Goal: Information Seeking & Learning: Learn about a topic

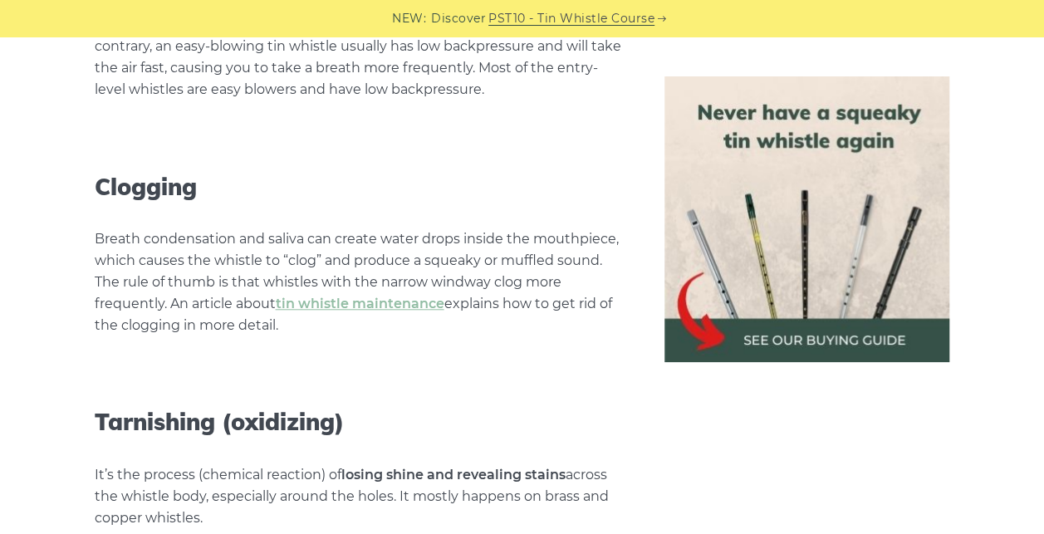
scroll to position [6850, 0]
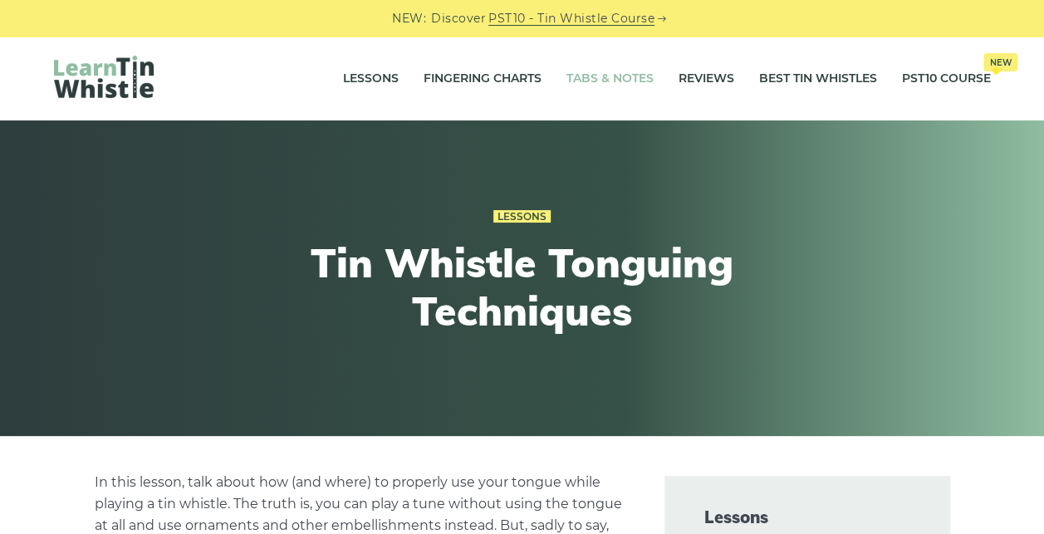
click at [604, 86] on link "Tabs & Notes" at bounding box center [610, 79] width 87 height 42
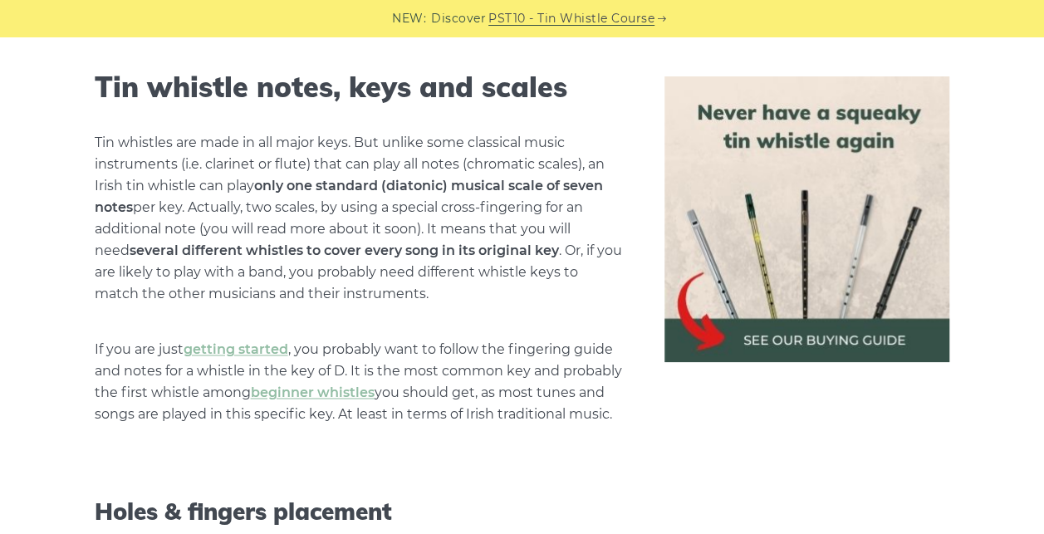
scroll to position [1107, 0]
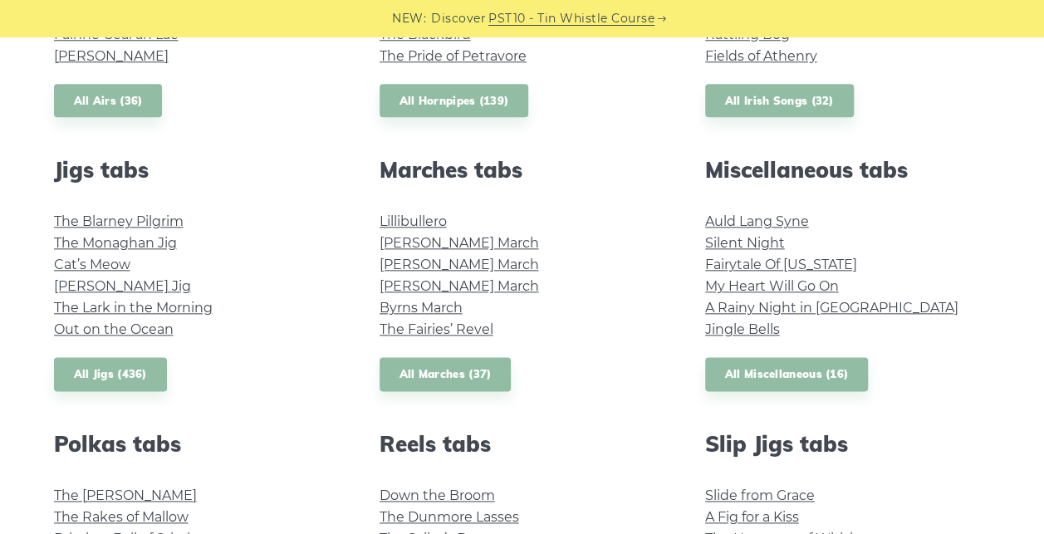
scroll to position [824, 0]
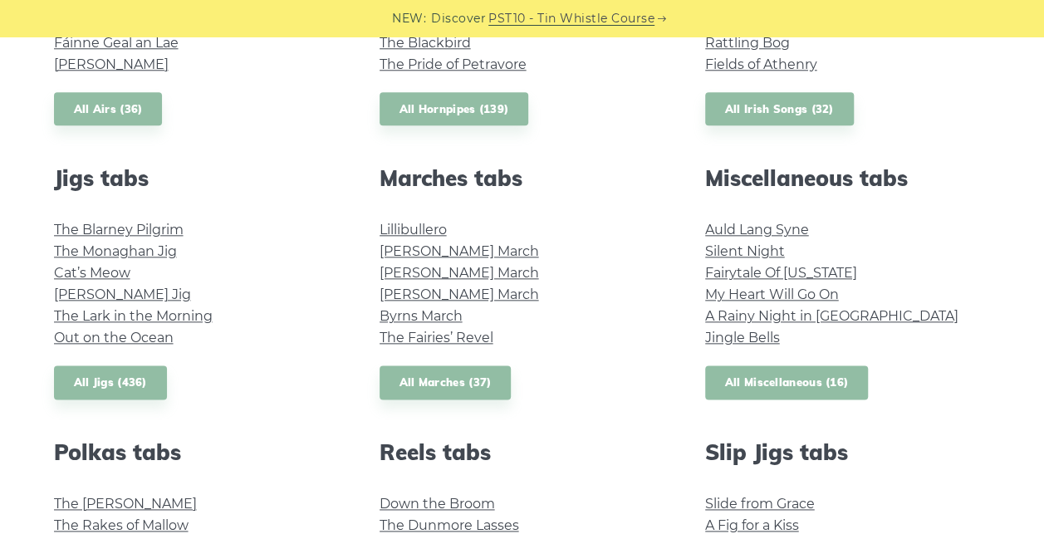
click at [755, 381] on link "All Miscellaneous (16)" at bounding box center [787, 383] width 164 height 34
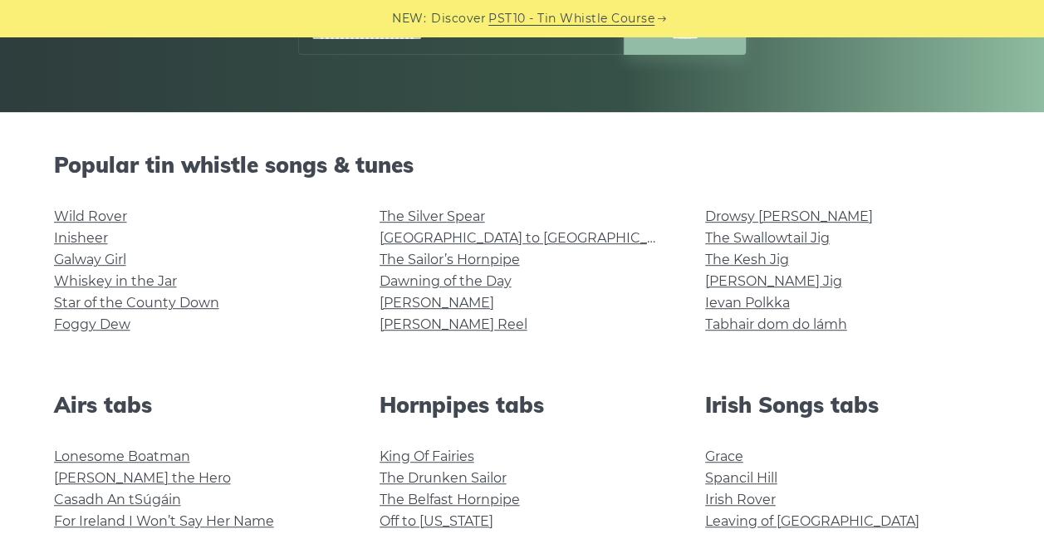
scroll to position [328, 0]
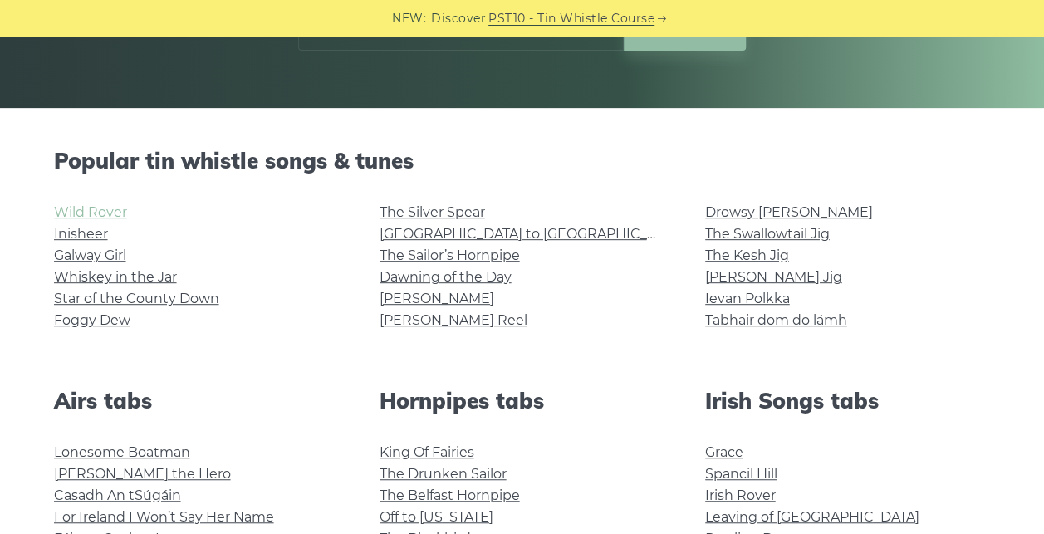
click at [101, 208] on link "Wild Rover" at bounding box center [90, 212] width 73 height 16
click at [95, 225] on li "Inisheer" at bounding box center [197, 234] width 286 height 22
click at [91, 233] on link "Inisheer" at bounding box center [81, 234] width 54 height 16
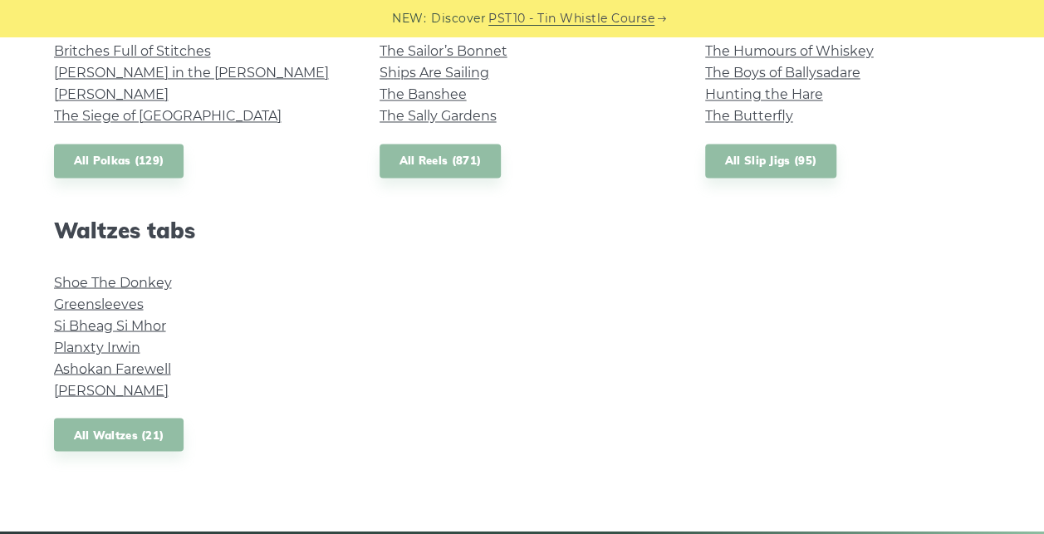
scroll to position [1384, 0]
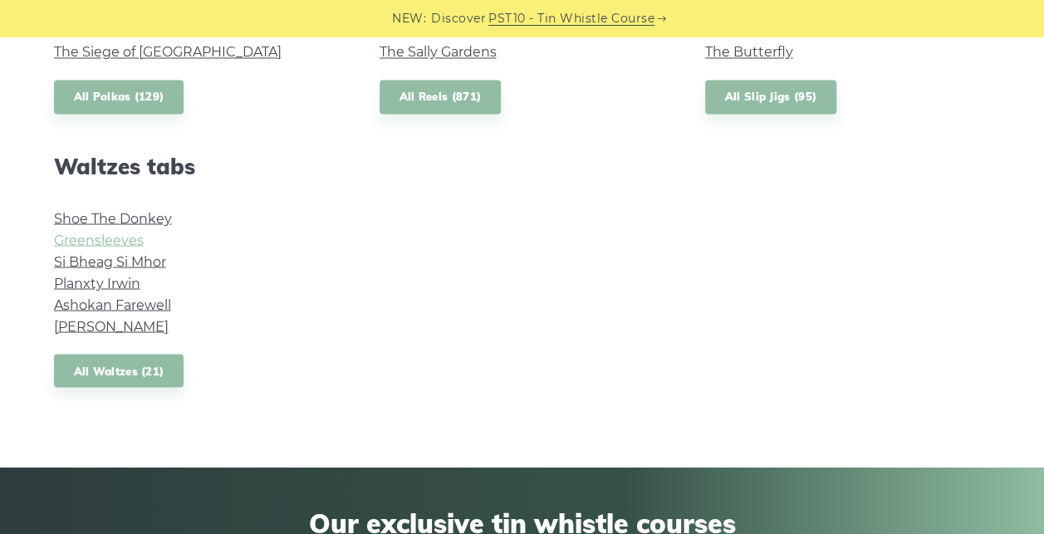
click at [108, 240] on link "Greensleeves" at bounding box center [99, 240] width 90 height 16
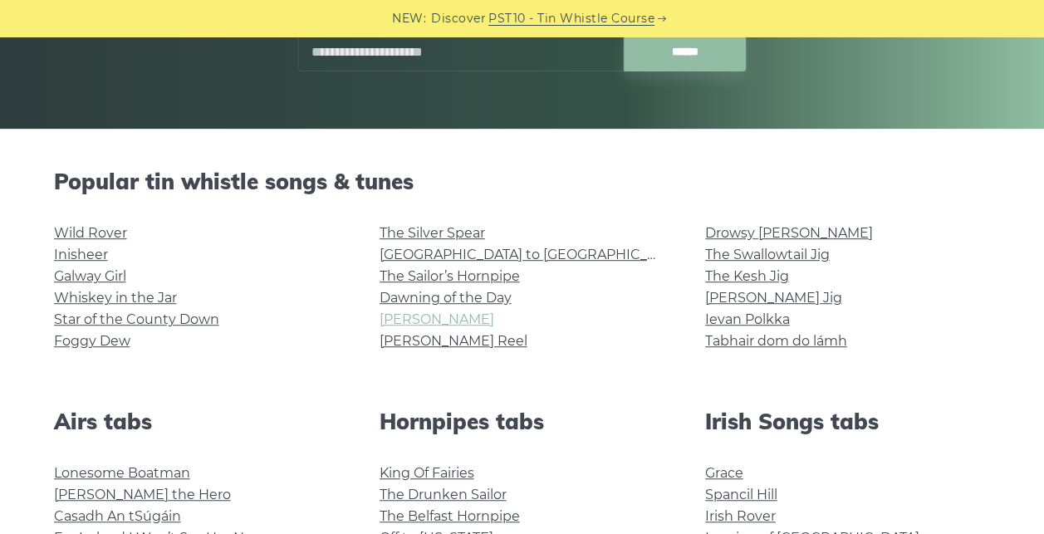
scroll to position [0, 0]
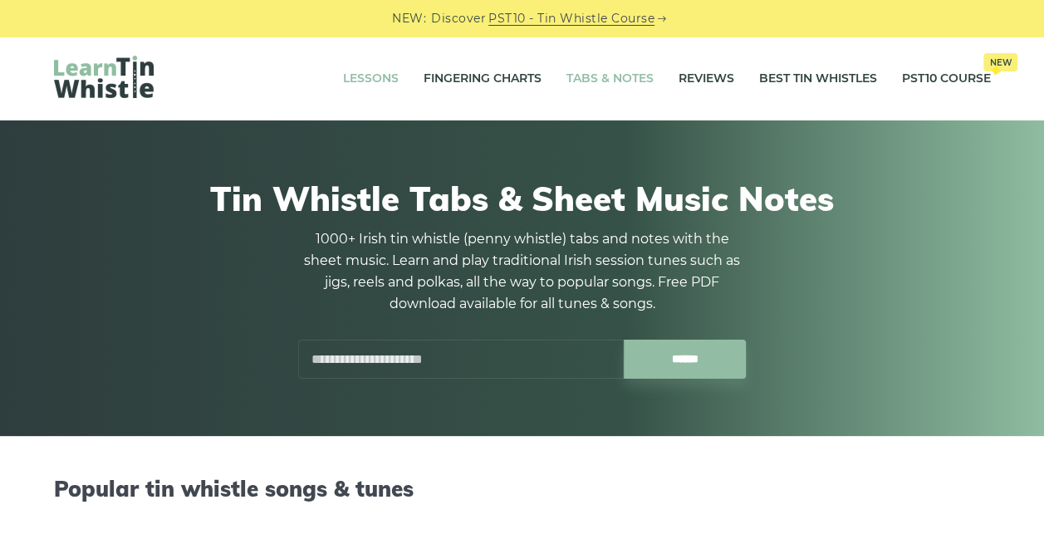
click at [384, 84] on link "Lessons" at bounding box center [371, 79] width 56 height 42
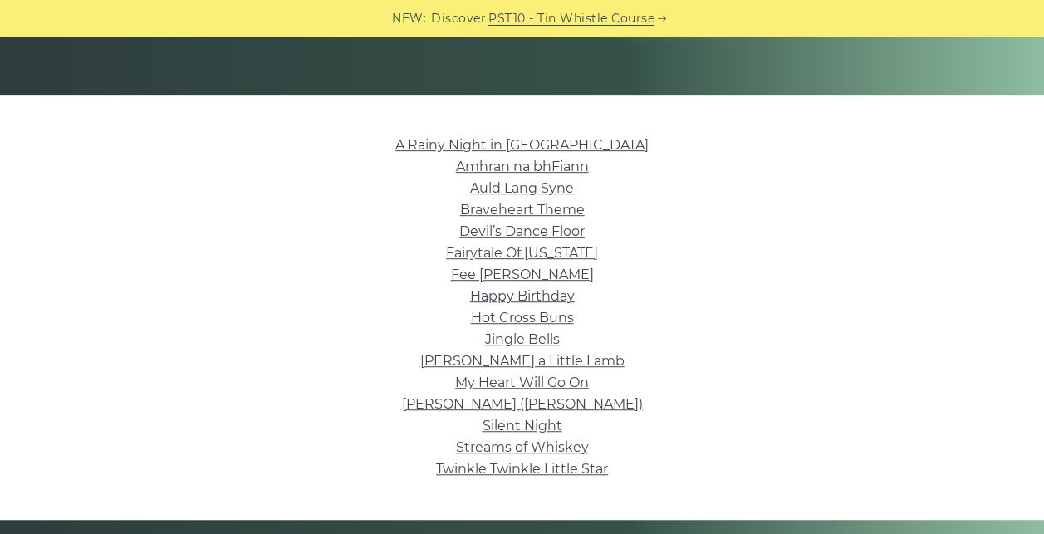
scroll to position [329, 0]
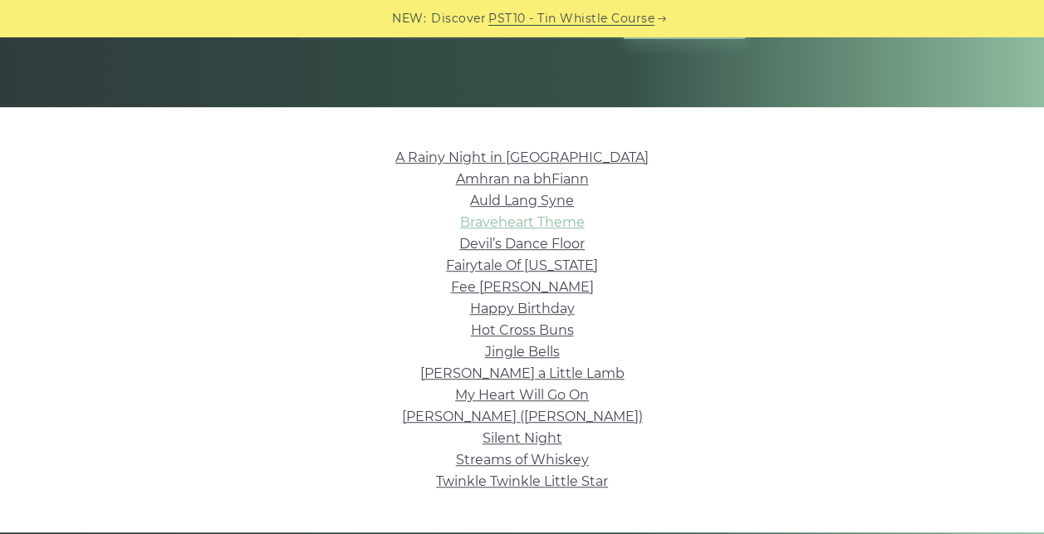
click at [582, 225] on link "Braveheart Theme" at bounding box center [522, 222] width 125 height 16
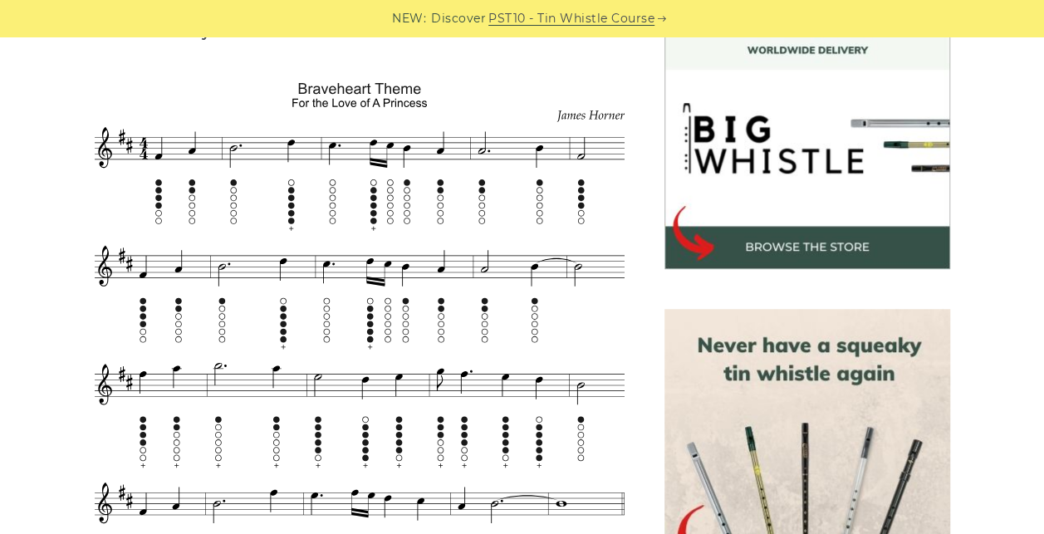
scroll to position [493, 0]
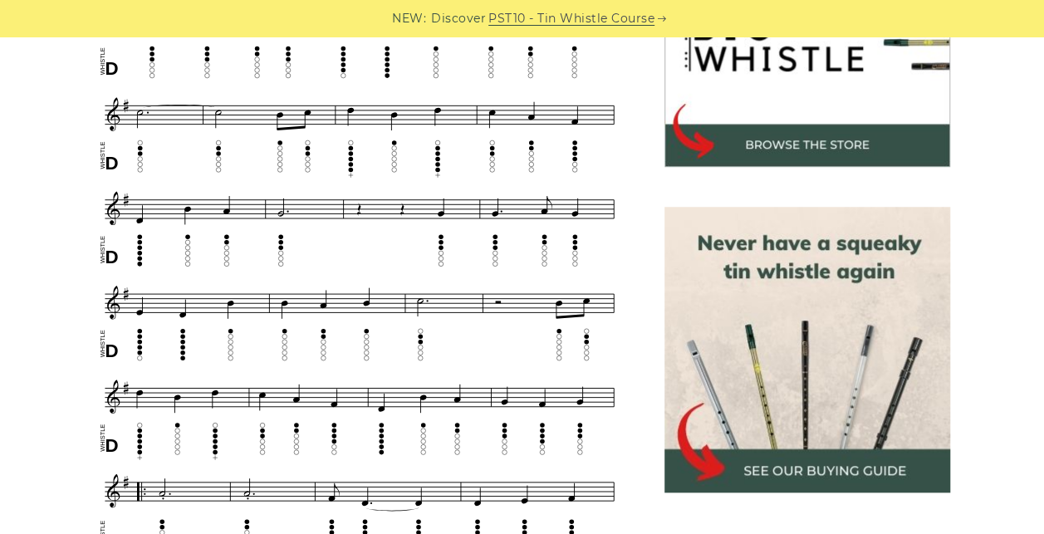
scroll to position [666, 0]
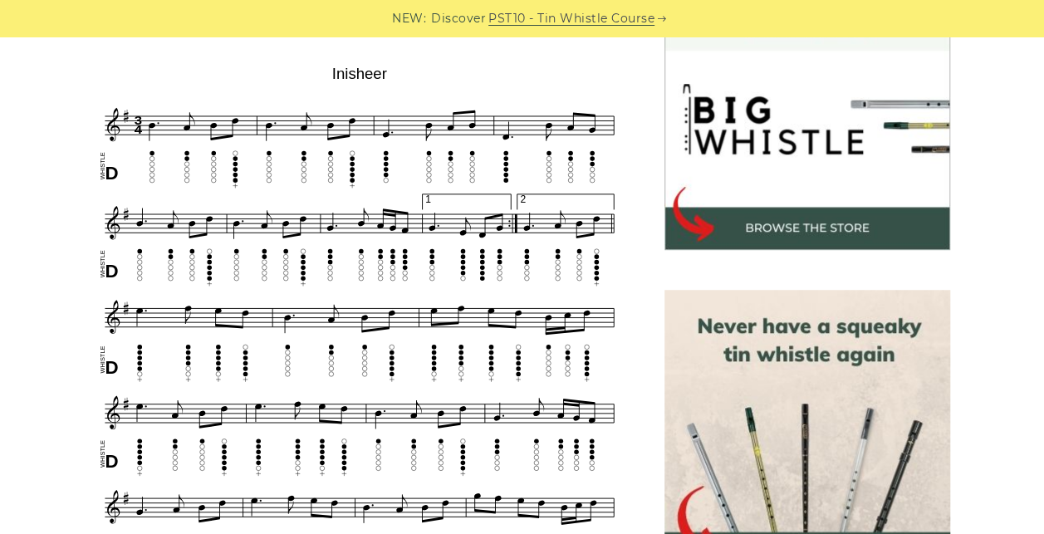
scroll to position [512, 0]
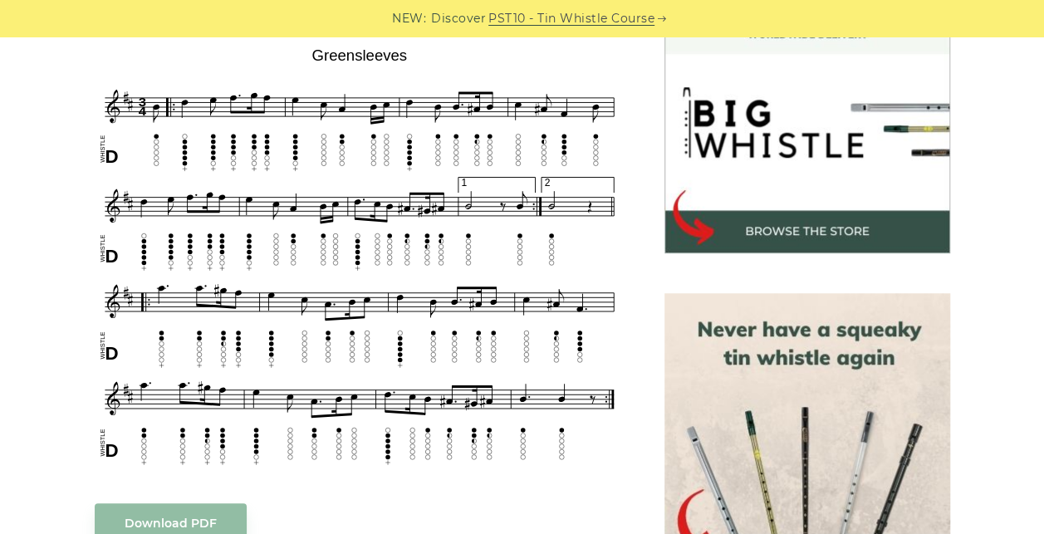
scroll to position [511, 0]
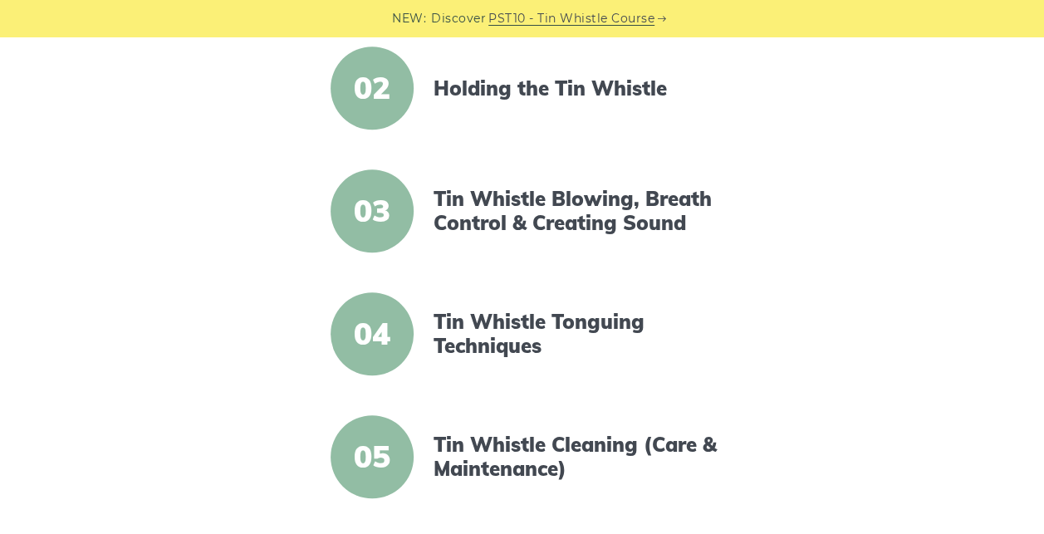
scroll to position [553, 0]
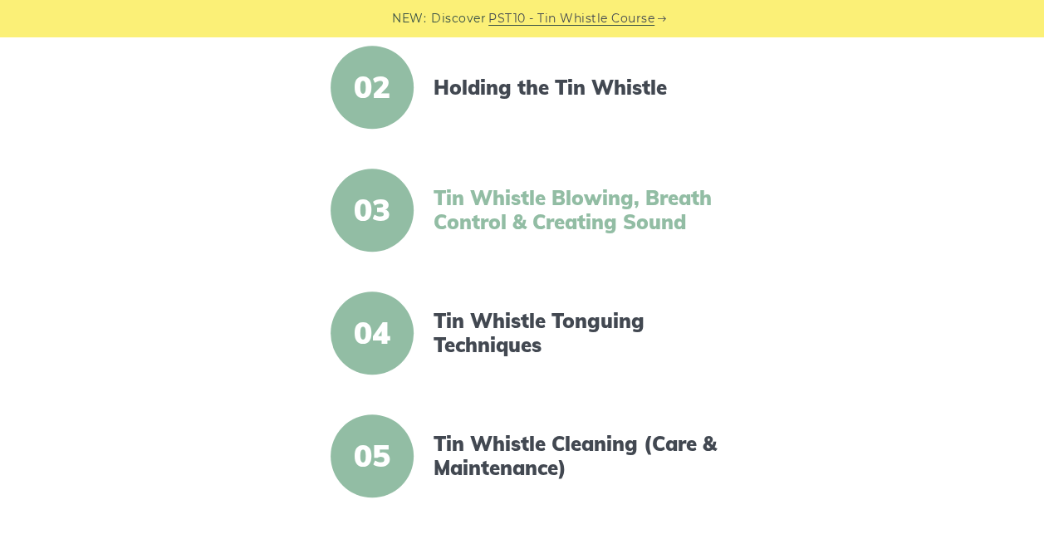
click at [551, 219] on link "Tin Whistle Blowing, Breath Control & Creating Sound" at bounding box center [577, 210] width 286 height 48
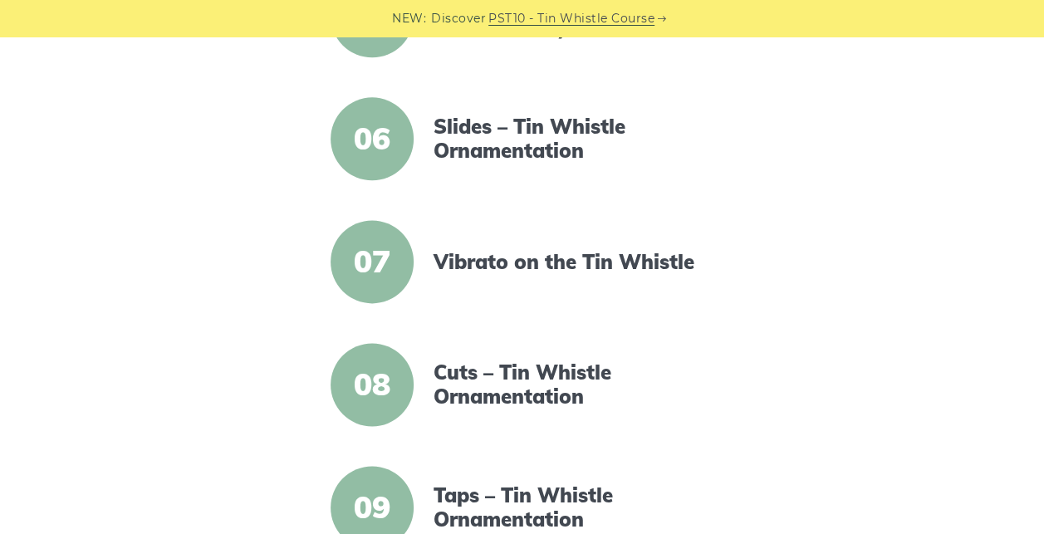
scroll to position [994, 0]
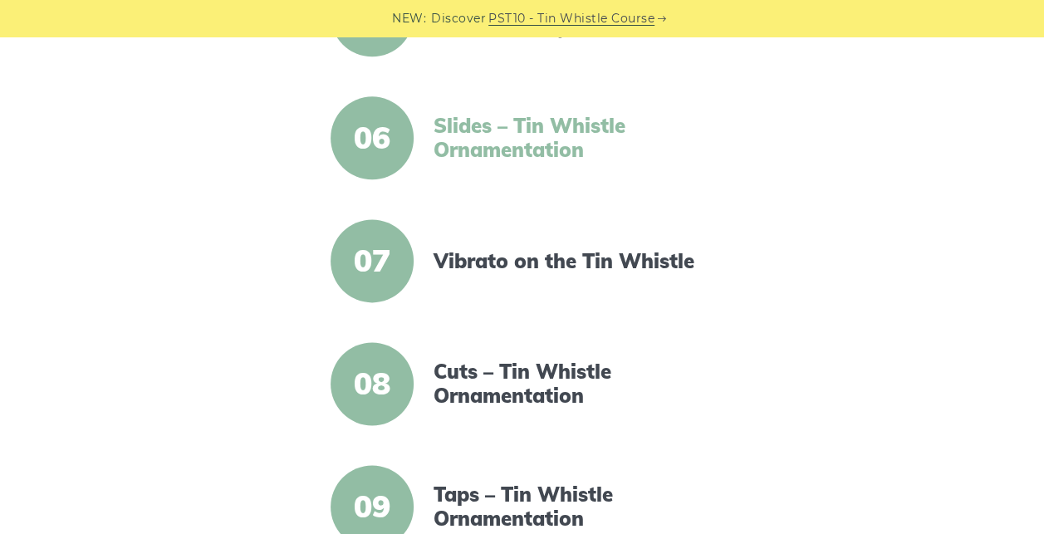
click at [518, 140] on link "Slides – Tin Whistle Ornamentation" at bounding box center [577, 138] width 286 height 48
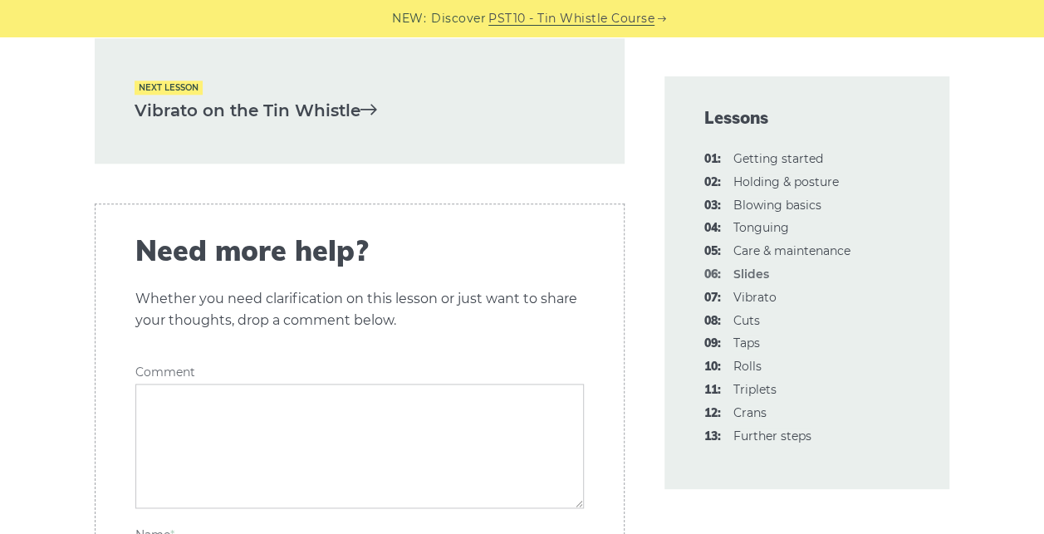
scroll to position [3979, 0]
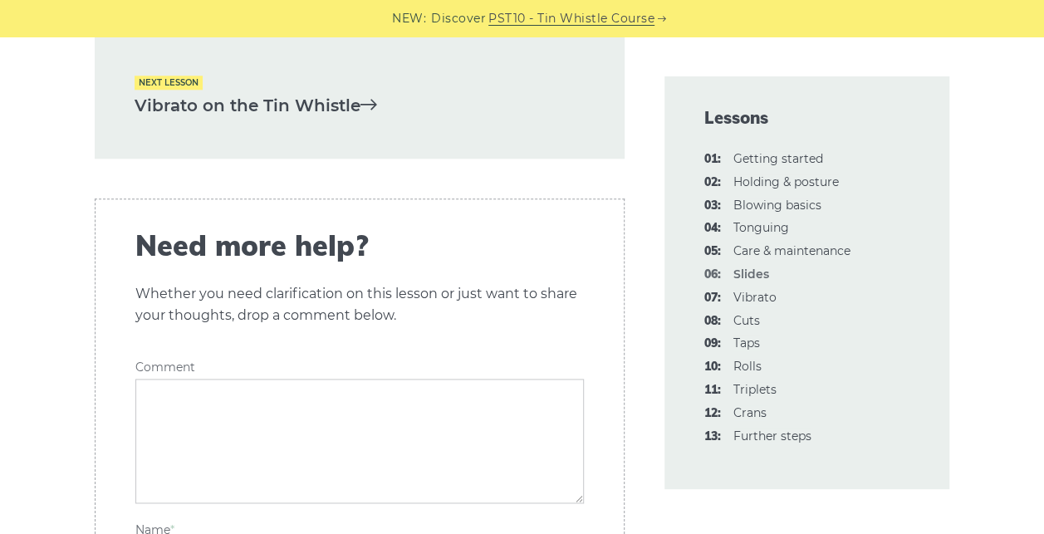
click at [219, 97] on link "Vibrato on the Tin Whistle" at bounding box center [360, 105] width 450 height 27
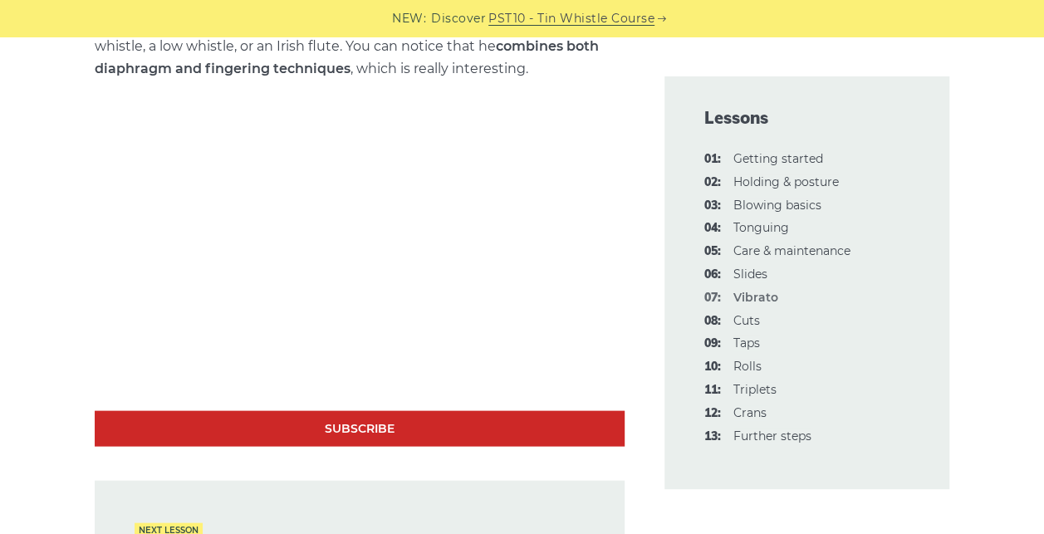
scroll to position [4716, 0]
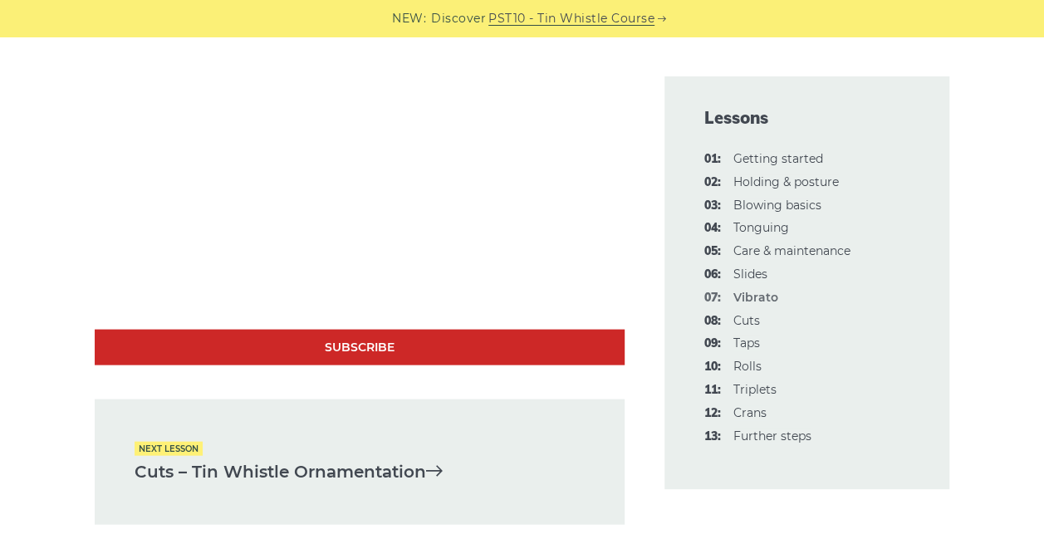
click at [304, 459] on link "Cuts – Tin Whistle Ornamentation" at bounding box center [360, 472] width 450 height 27
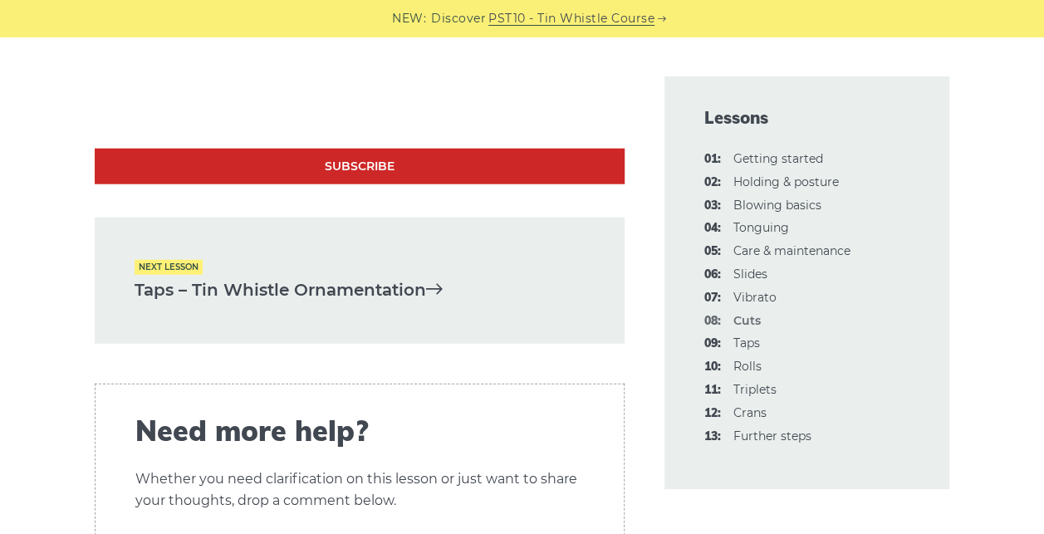
scroll to position [5106, 0]
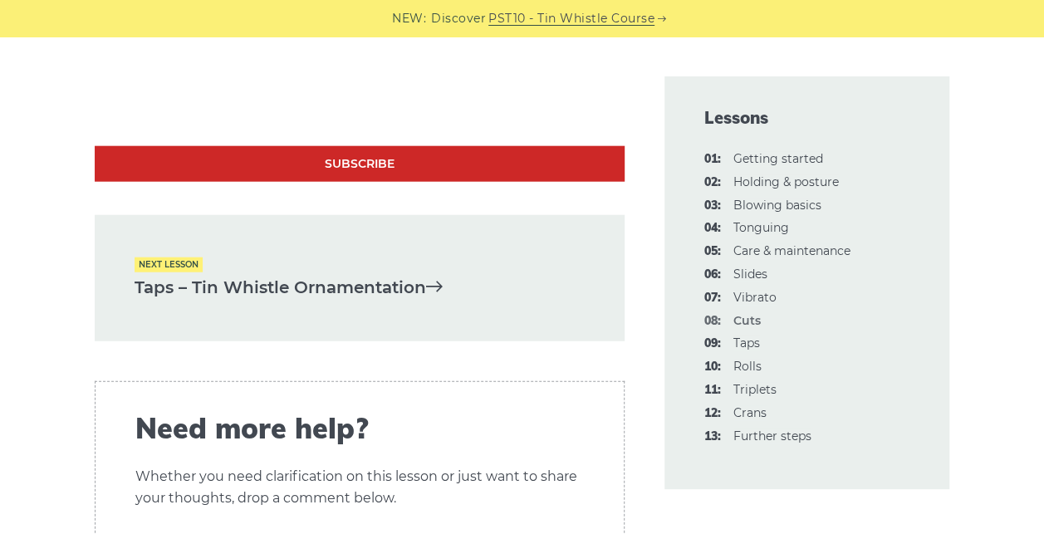
click at [233, 276] on link "Taps – Tin Whistle Ornamentation" at bounding box center [360, 287] width 450 height 27
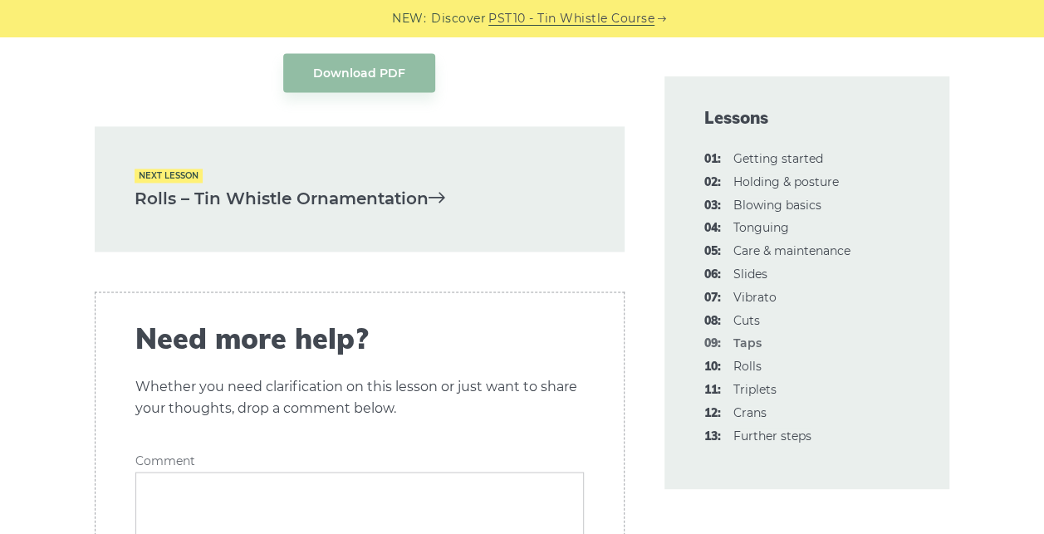
scroll to position [4263, 0]
click at [250, 200] on link "Rolls – Tin Whistle Ornamentation" at bounding box center [360, 199] width 450 height 27
